Goal: Information Seeking & Learning: Learn about a topic

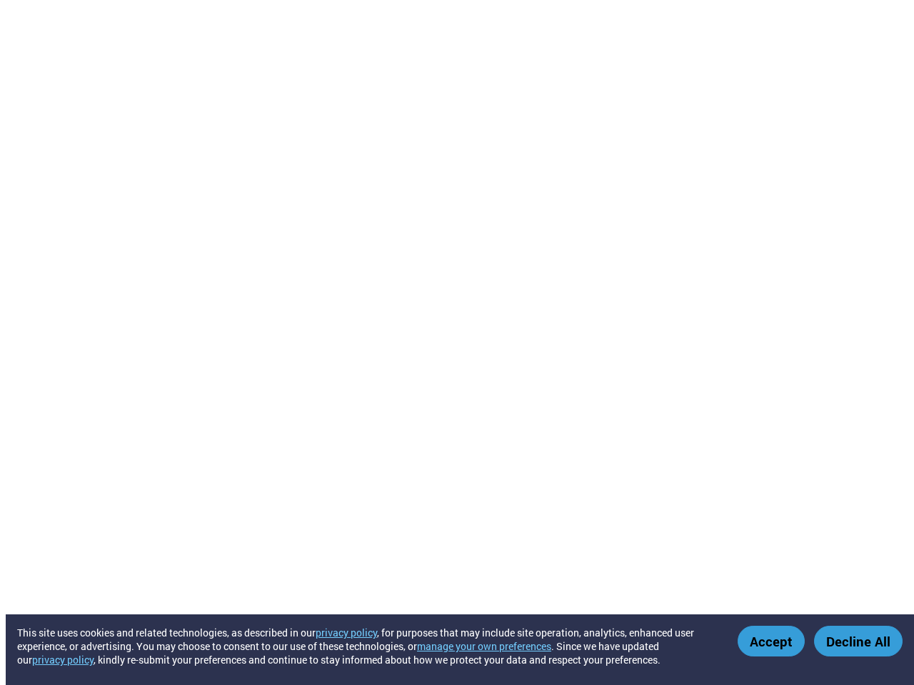
click at [492, 646] on button "manage your own preferences" at bounding box center [484, 647] width 134 height 14
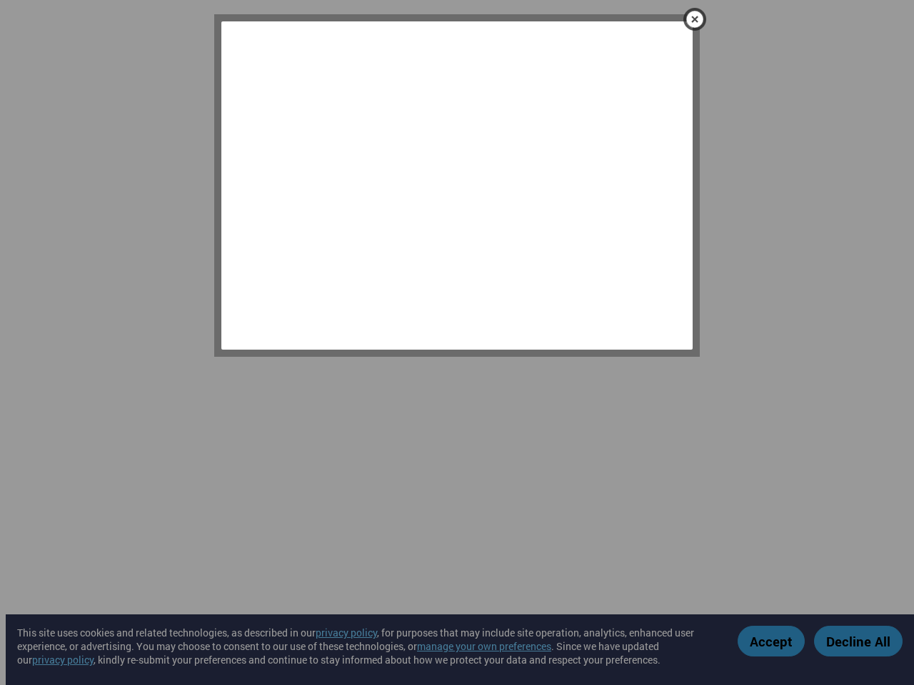
click at [772, 641] on div at bounding box center [457, 342] width 914 height 685
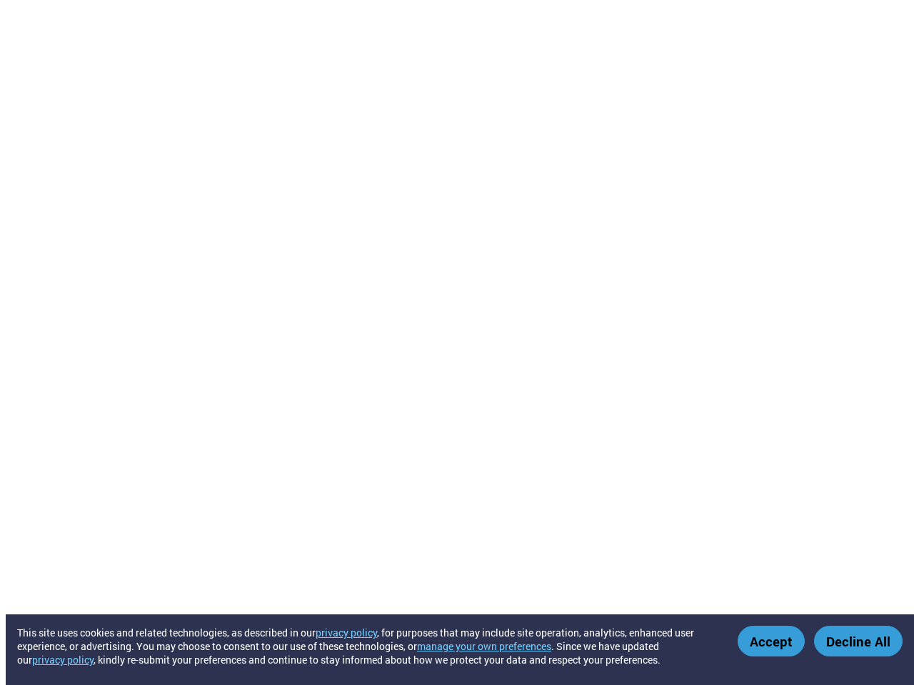
click at [858, 641] on button "Decline All" at bounding box center [858, 641] width 89 height 31
